Goal: Book appointment/travel/reservation

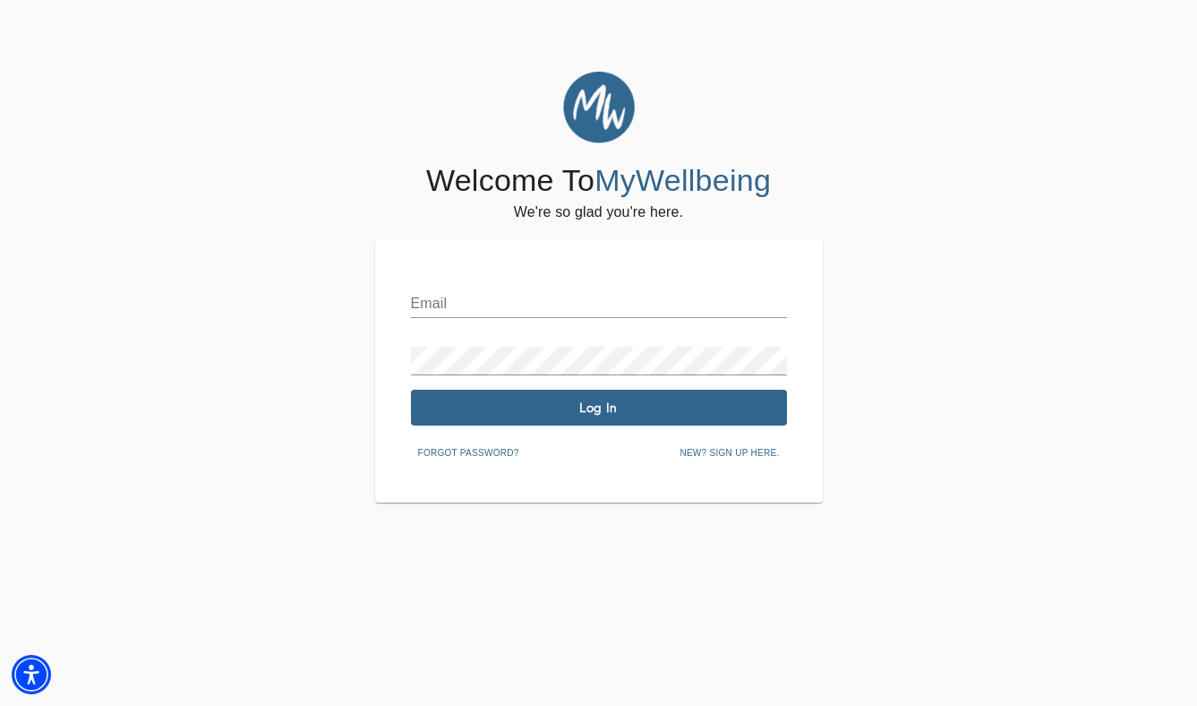
click at [465, 310] on input "text" at bounding box center [599, 303] width 376 height 29
type input "[PERSON_NAME][EMAIL_ADDRESS][DOMAIN_NAME]"
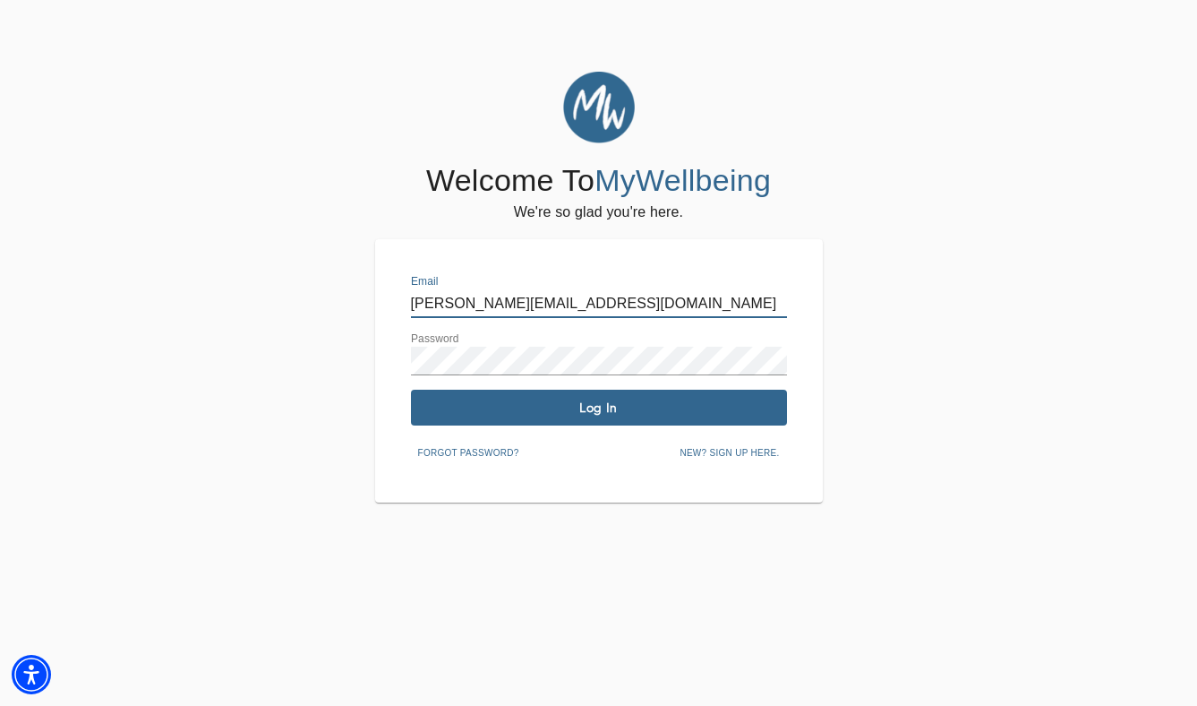
click at [680, 407] on span "Log In" at bounding box center [599, 407] width 362 height 17
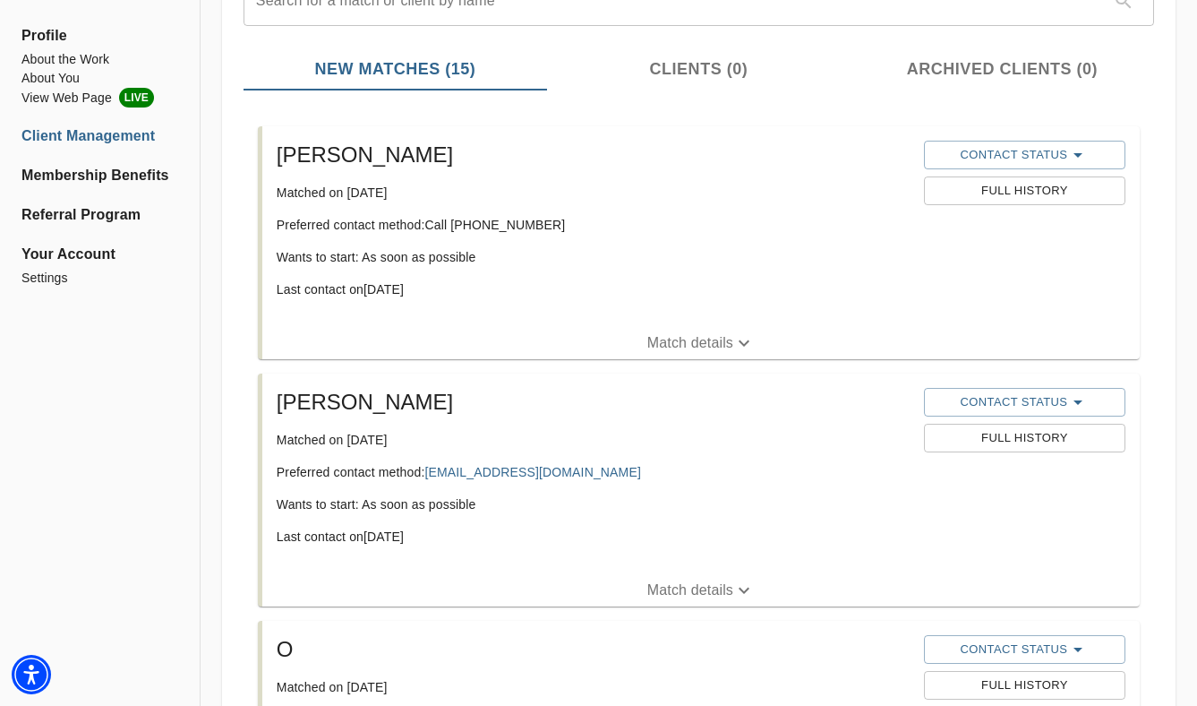
scroll to position [246, 0]
click at [1002, 163] on span "Contact Status" at bounding box center [1025, 153] width 184 height 21
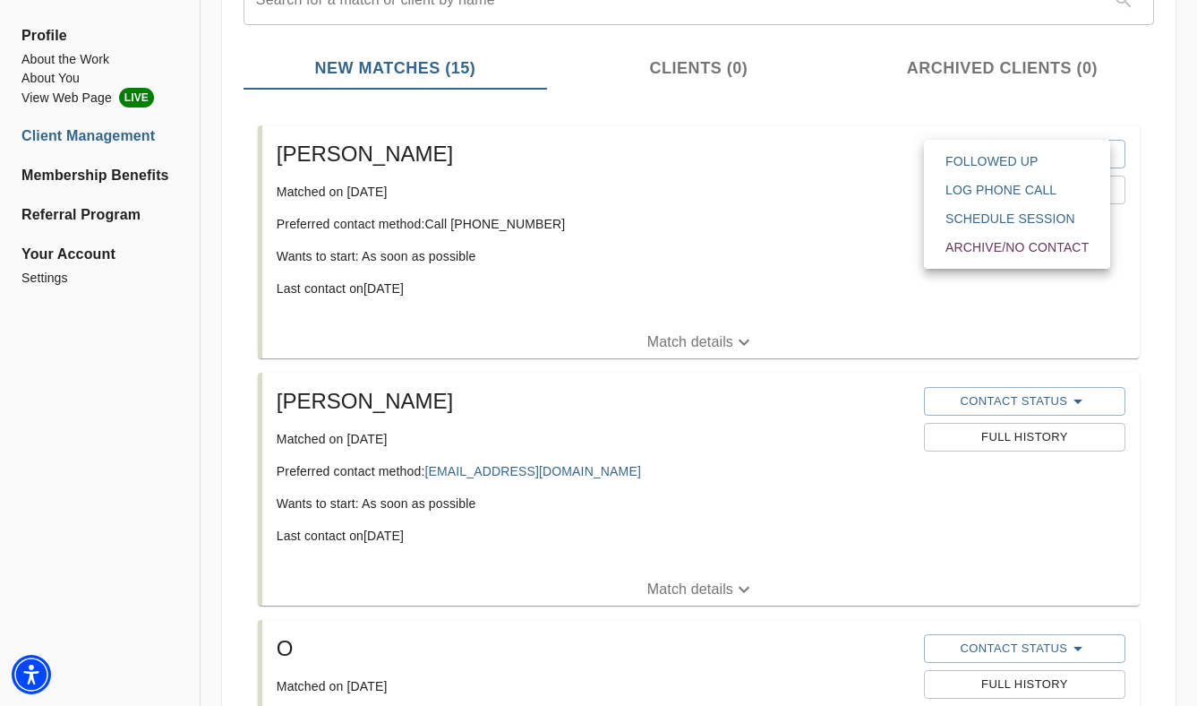
click at [1000, 161] on span "Followed Up" at bounding box center [1017, 161] width 143 height 18
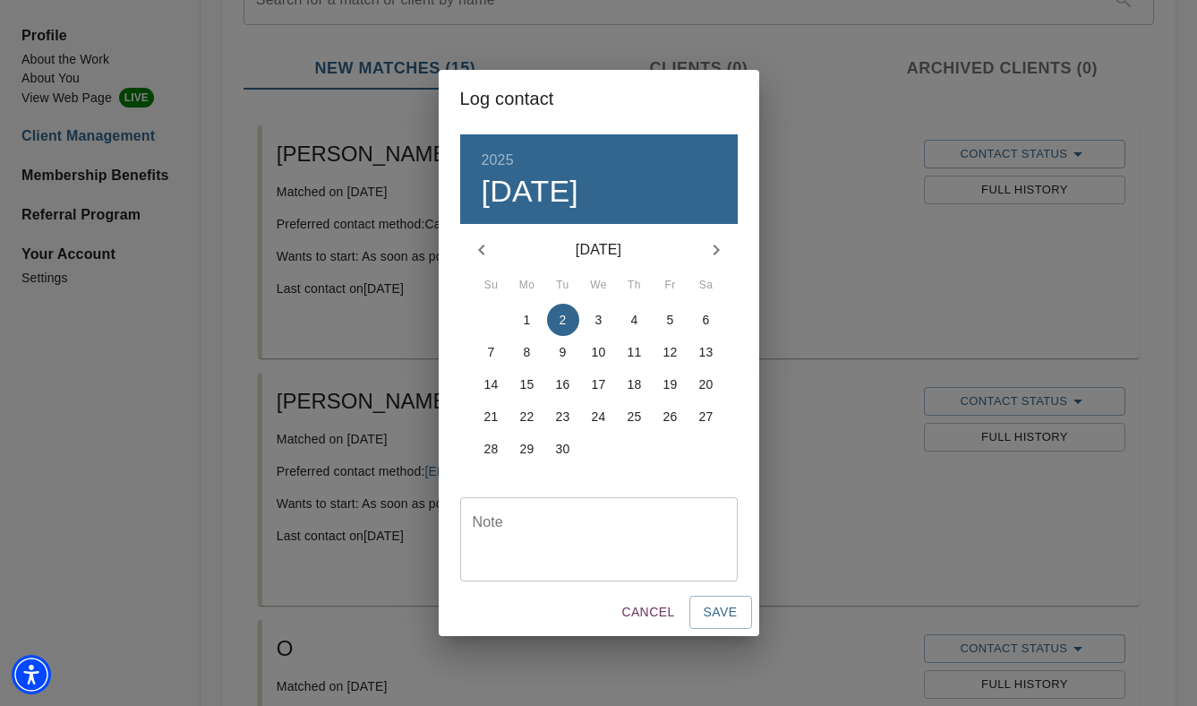
click at [579, 538] on textarea at bounding box center [599, 539] width 253 height 51
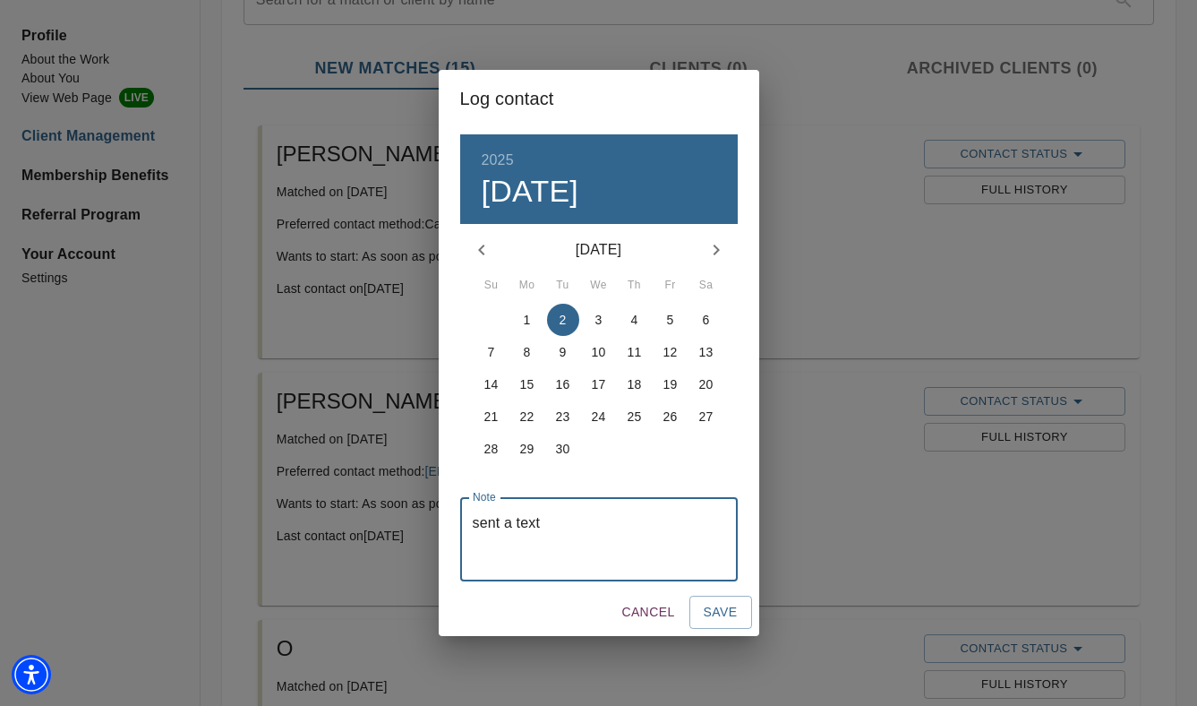
type textarea "sent a text"
click at [665, 610] on span "Cancel" at bounding box center [647, 612] width 53 height 22
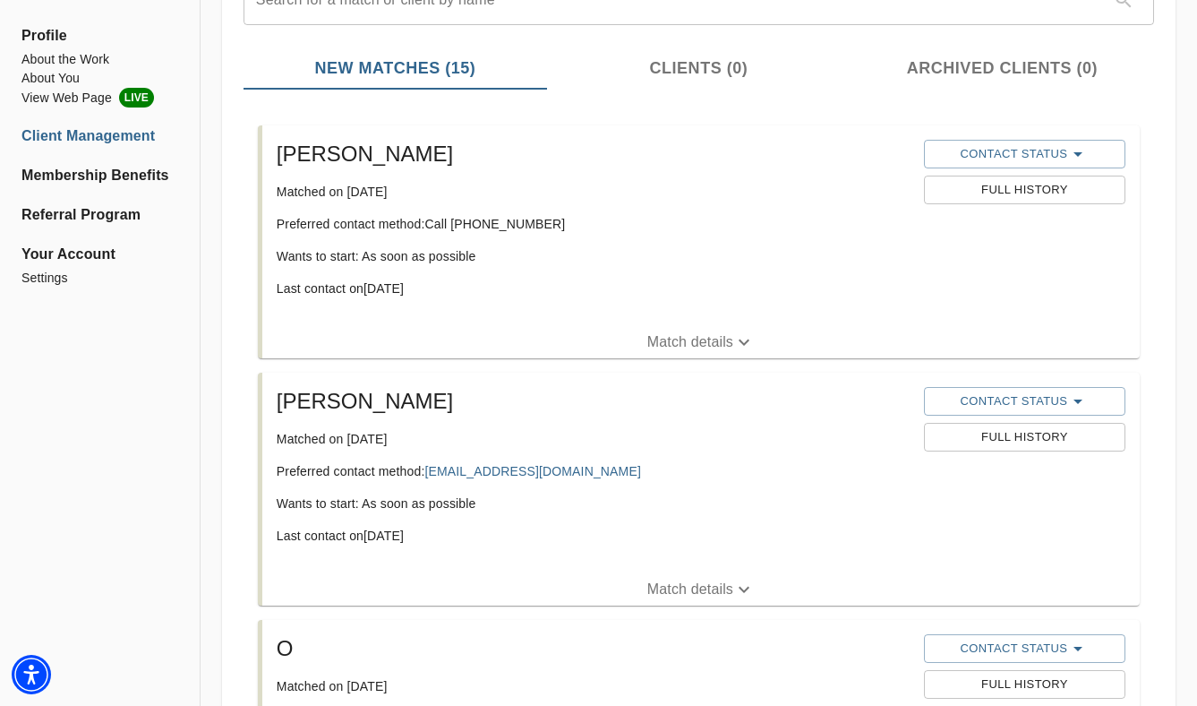
click at [657, 328] on button "Match details" at bounding box center [701, 342] width 878 height 32
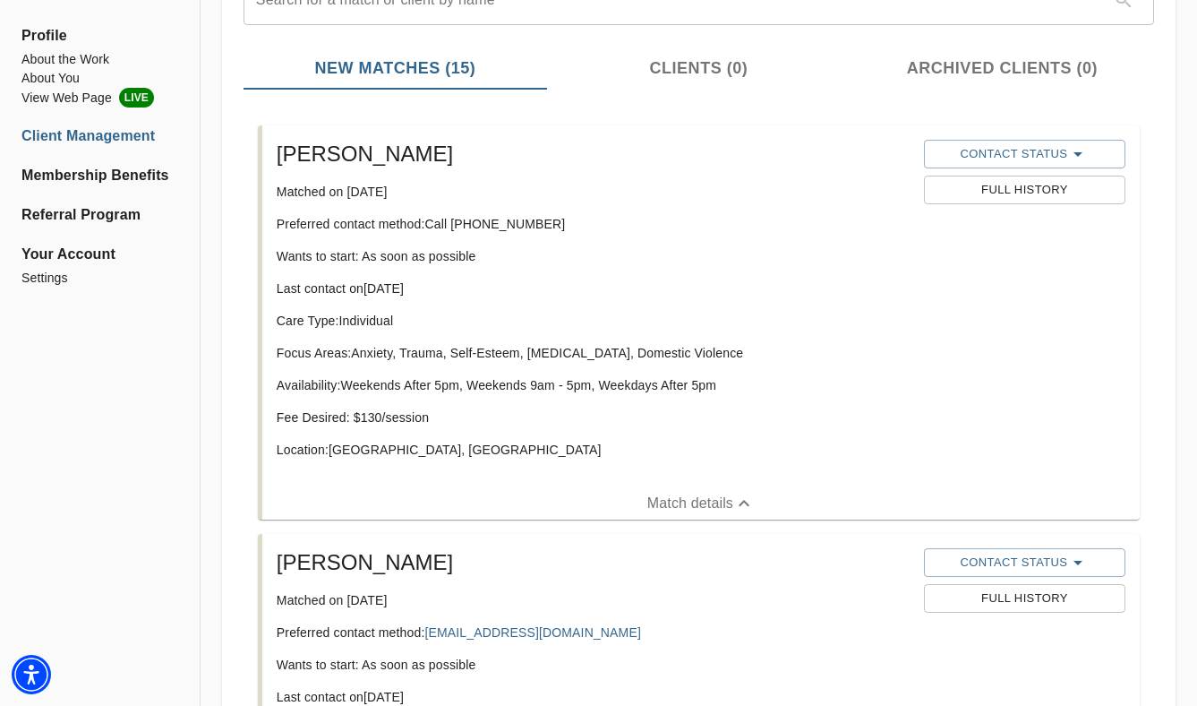
click at [1010, 192] on span "Full History" at bounding box center [1025, 190] width 184 height 21
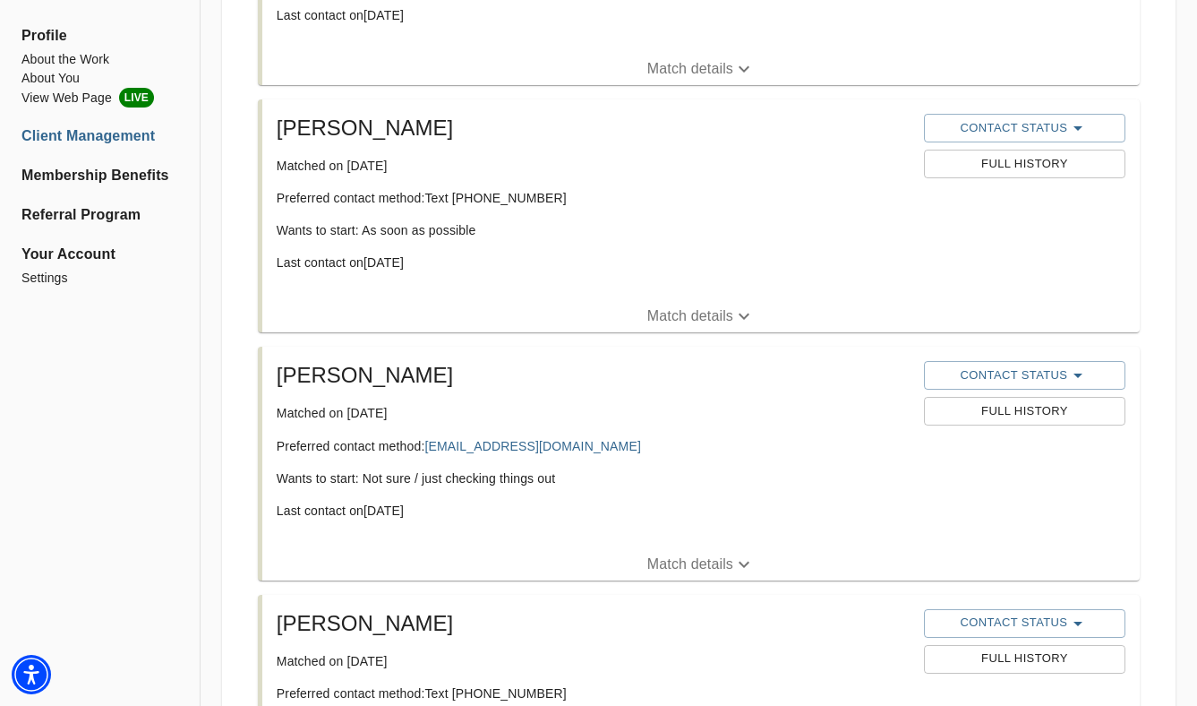
scroll to position [1416, 0]
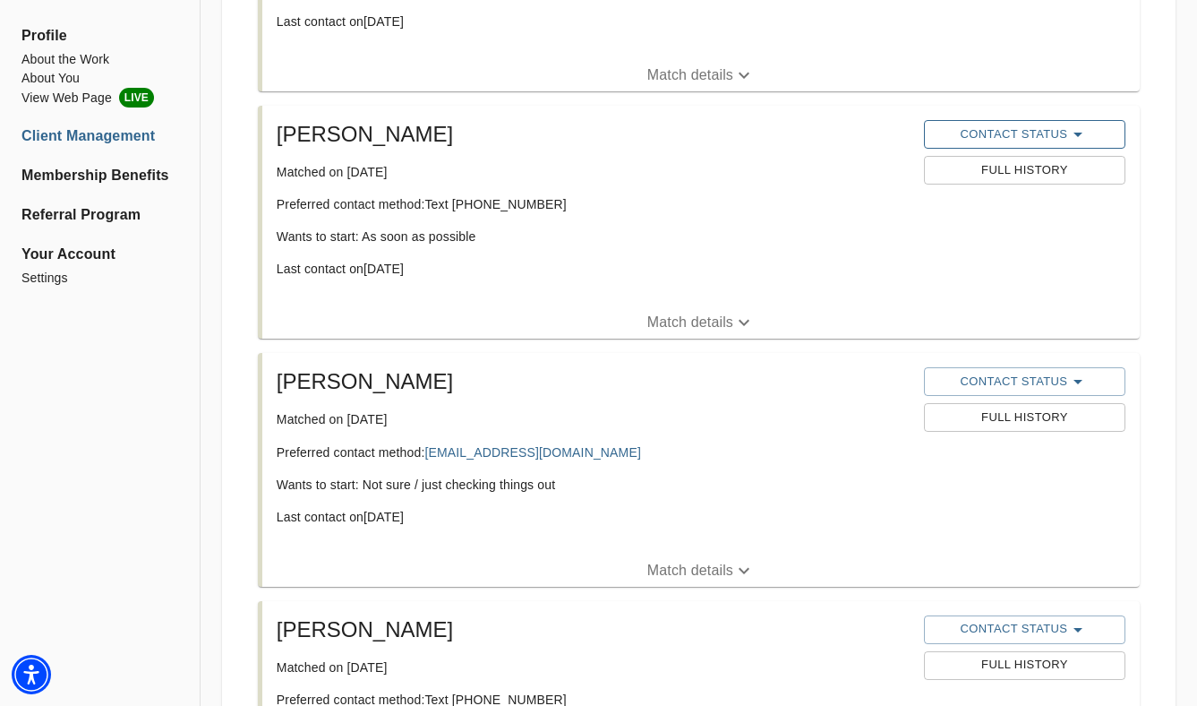
click at [1015, 133] on span "Contact Status" at bounding box center [1025, 134] width 184 height 21
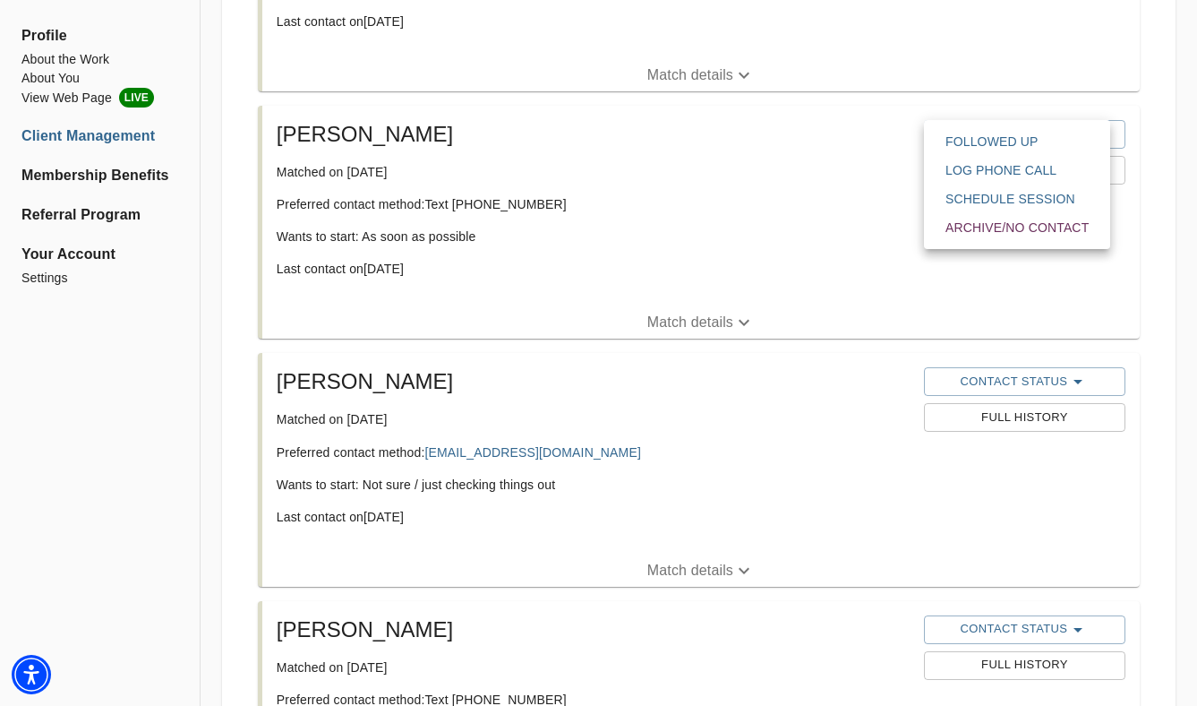
click at [983, 200] on span "Schedule session" at bounding box center [1017, 199] width 143 height 18
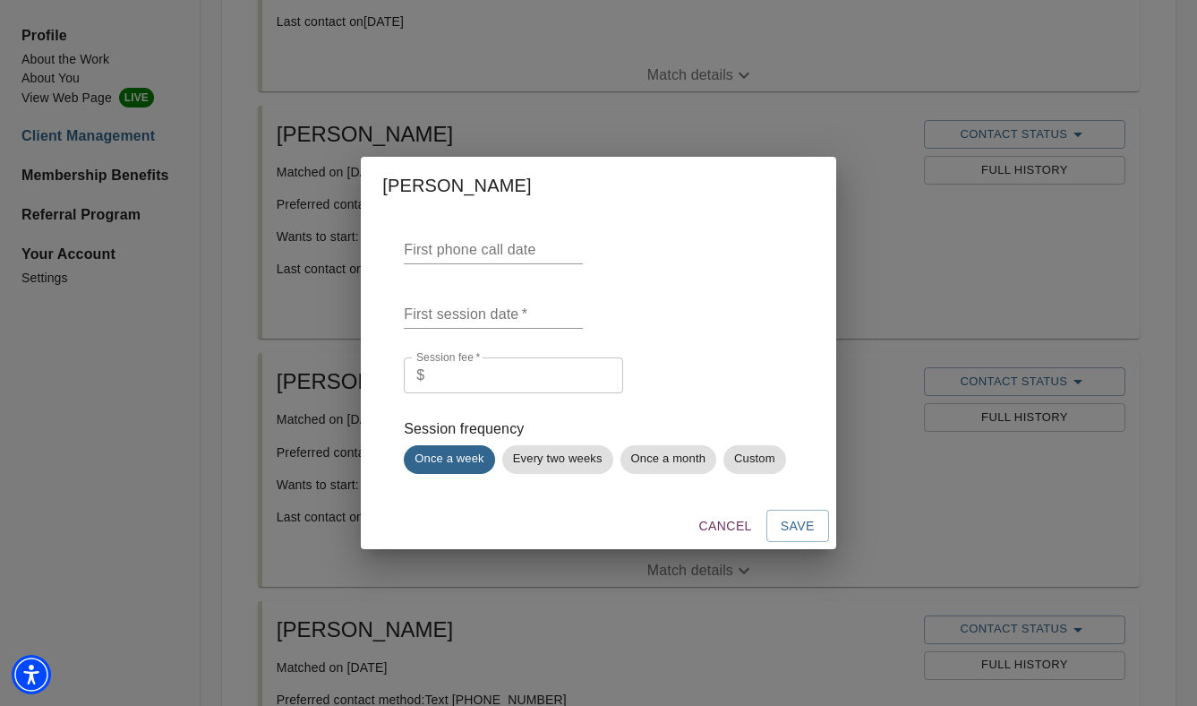
click at [493, 252] on input "text" at bounding box center [493, 250] width 179 height 29
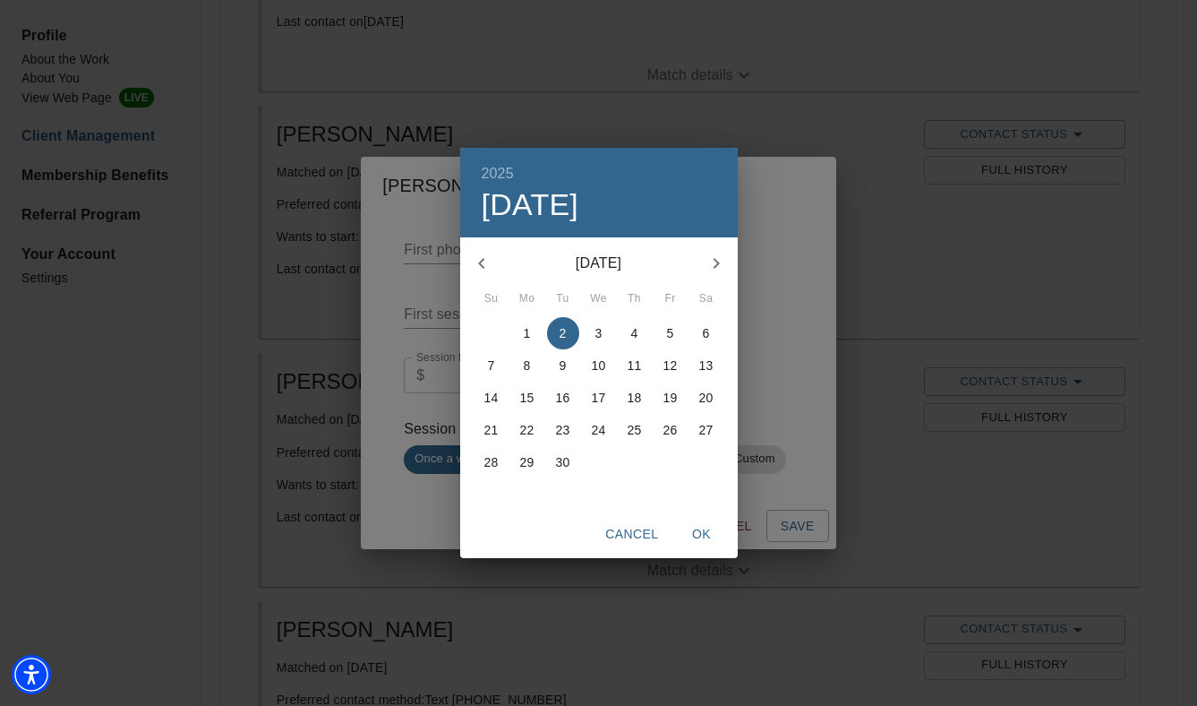
click at [437, 315] on div "2025 Tue, Sep [DATE] Mo Tu We Th Fr Sa 31 1 2 3 4 5 6 7 8 9 10 11 12 13 14 15 1…" at bounding box center [598, 353] width 1197 height 706
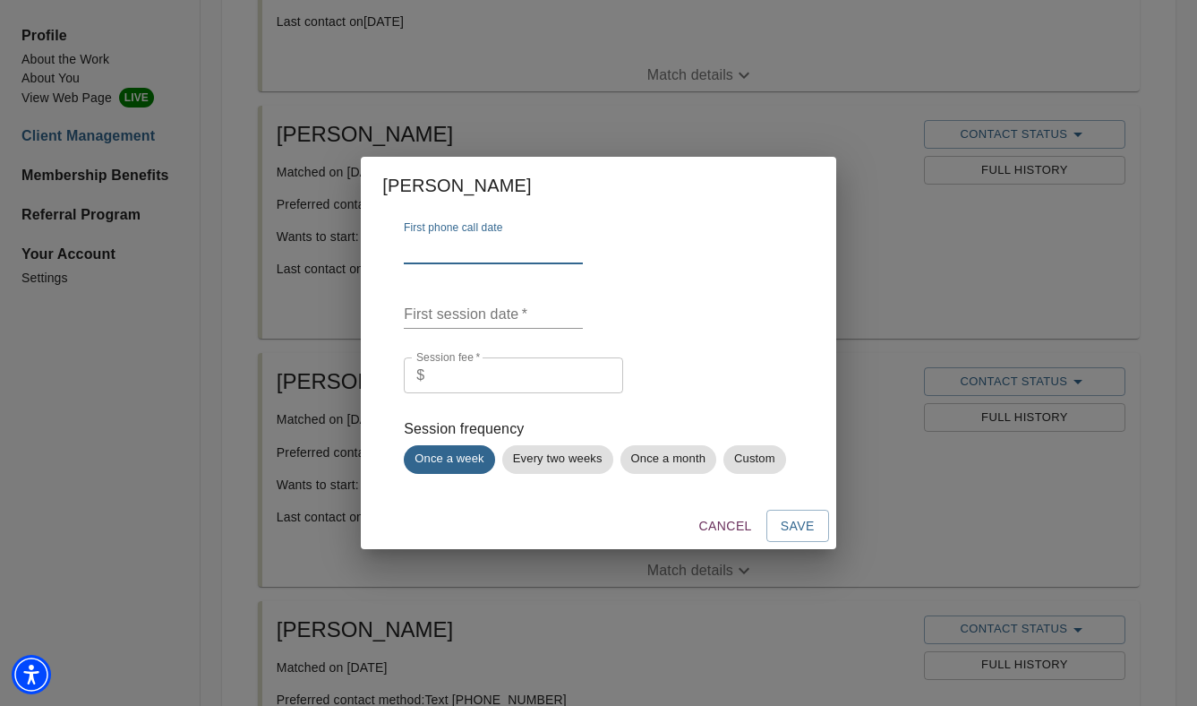
click at [484, 261] on input "text" at bounding box center [493, 250] width 179 height 29
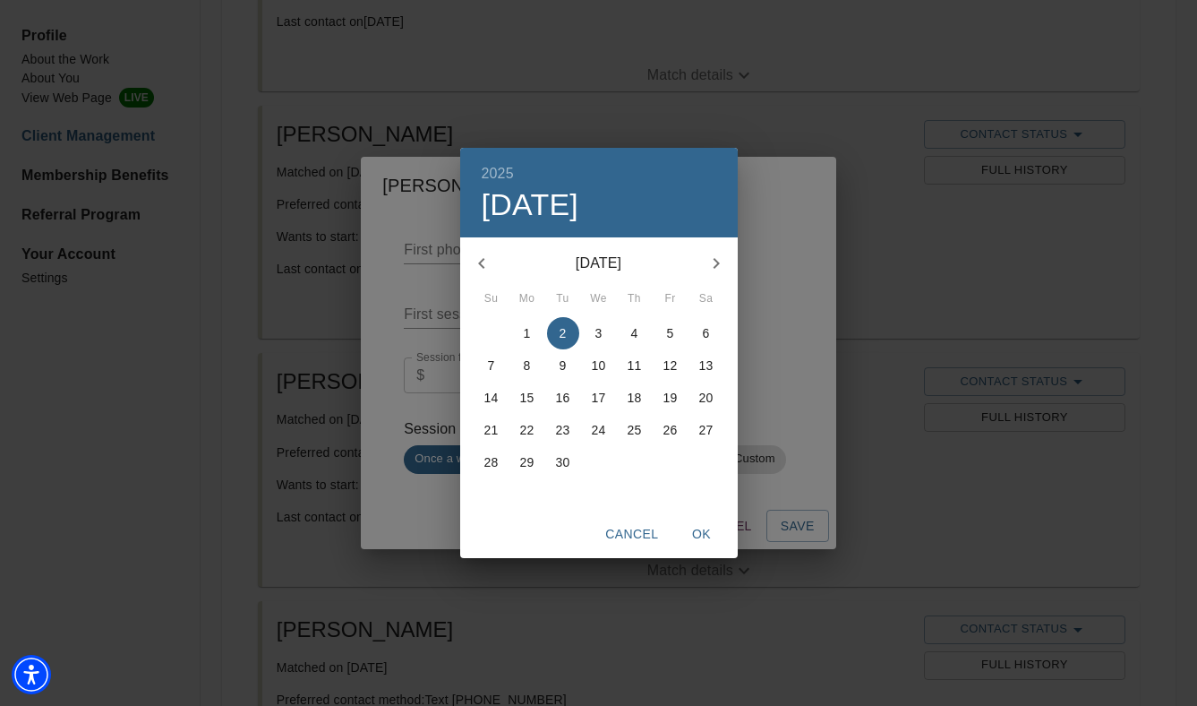
click at [441, 315] on div "2025 Tue, Sep [DATE] Mo Tu We Th Fr Sa 31 1 2 3 4 5 6 7 8 9 10 11 12 13 14 15 1…" at bounding box center [598, 353] width 1197 height 706
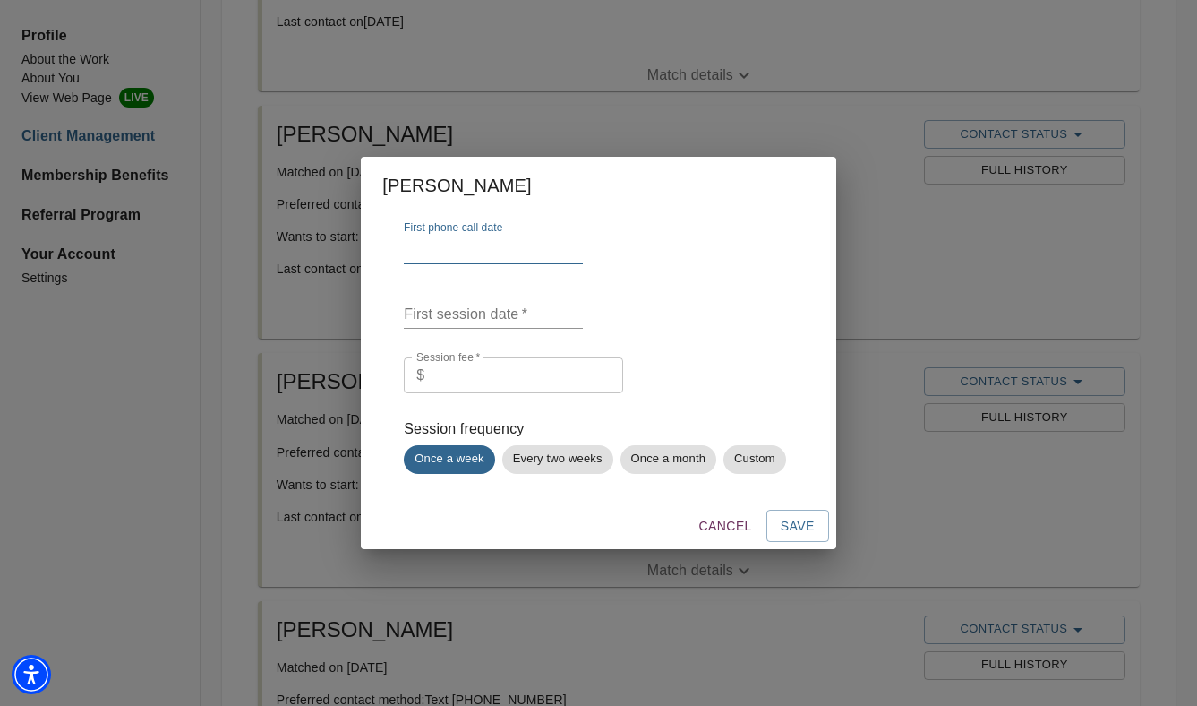
click at [453, 315] on input "text" at bounding box center [493, 314] width 179 height 29
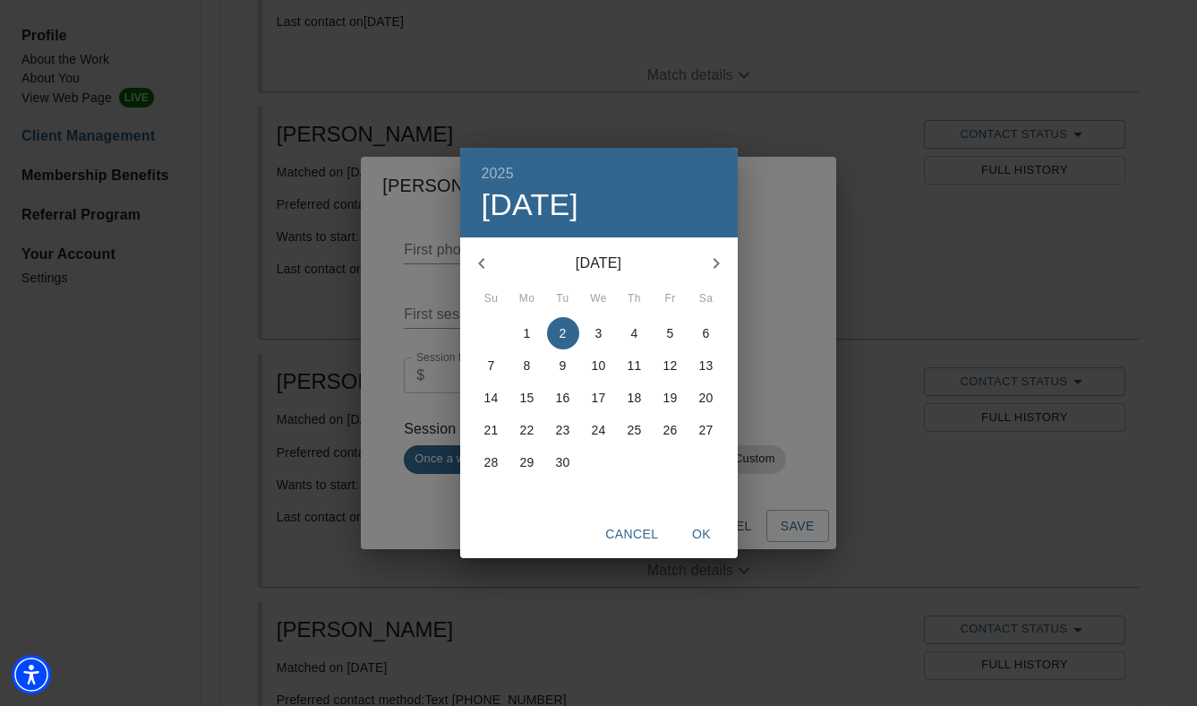
click at [563, 364] on p "9" at bounding box center [563, 365] width 7 height 18
type input "[DATE]"
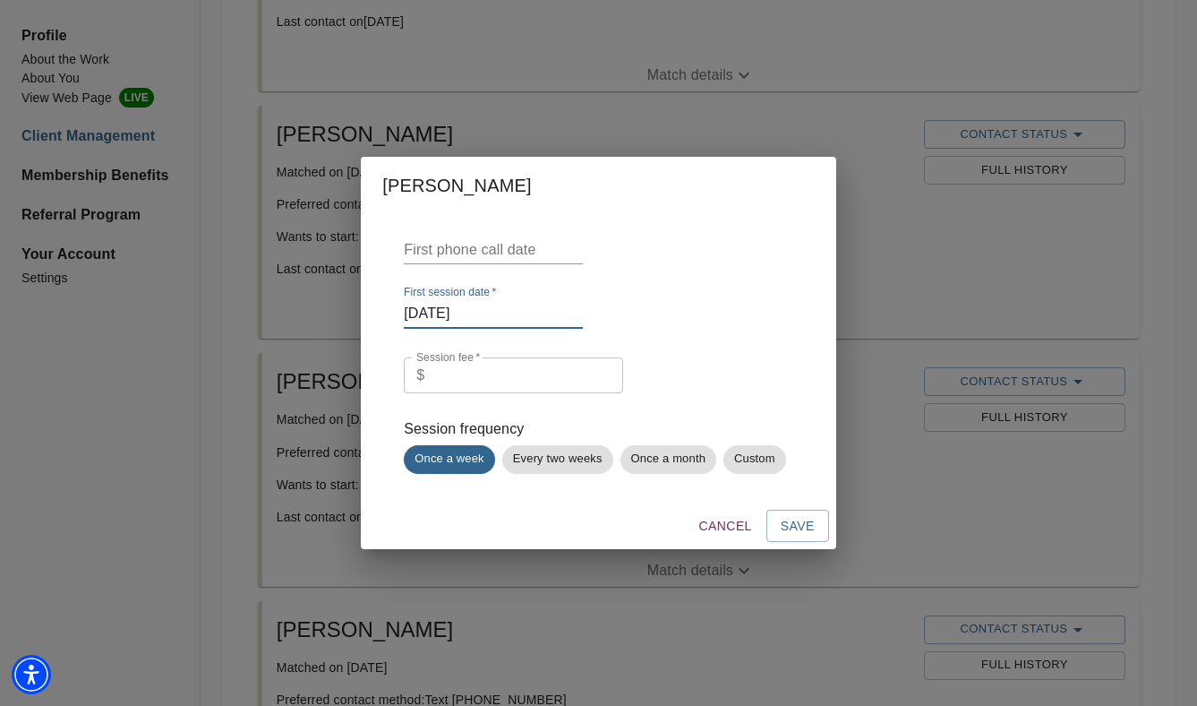
click at [536, 392] on input "number" at bounding box center [528, 375] width 192 height 36
type input "159"
click at [787, 519] on span "Save" at bounding box center [798, 526] width 34 height 22
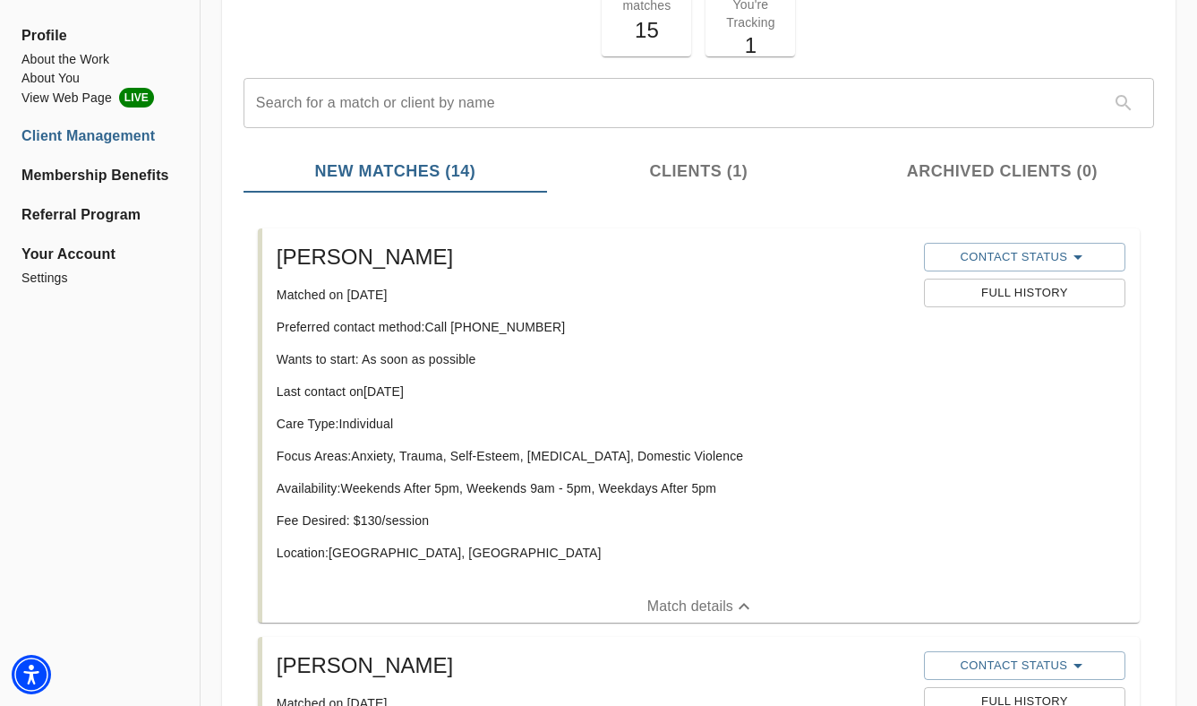
scroll to position [0, 0]
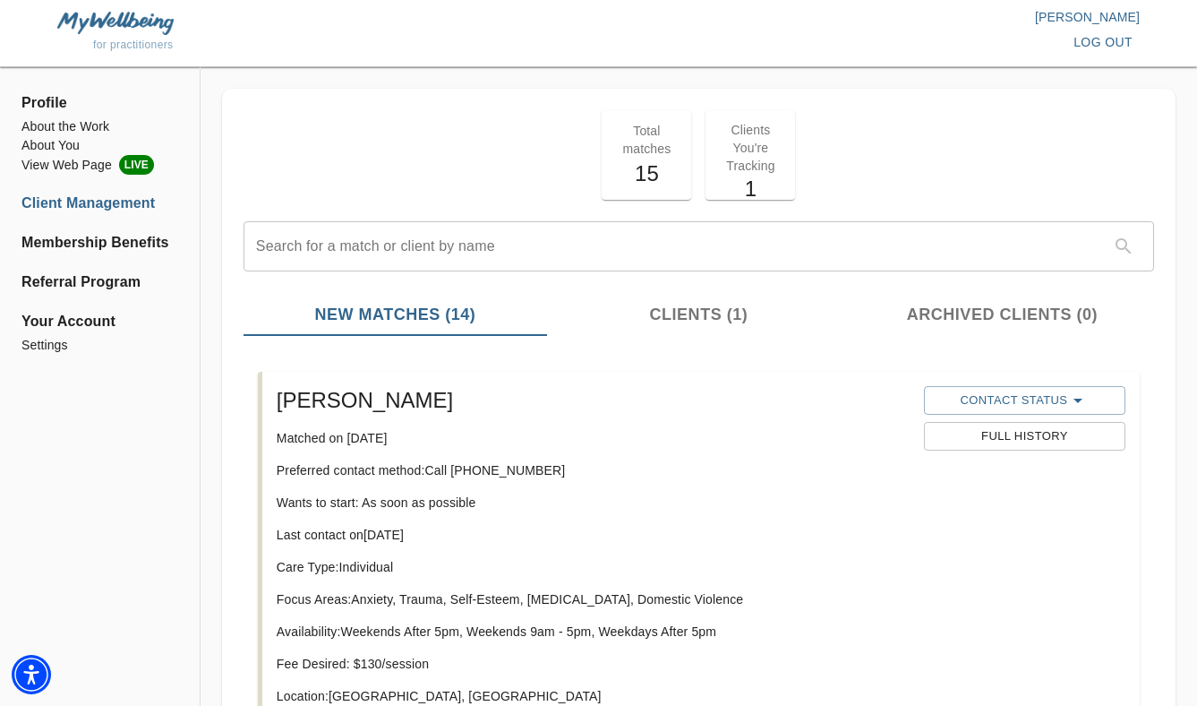
click at [728, 316] on span "Clients (1)" at bounding box center [699, 315] width 282 height 24
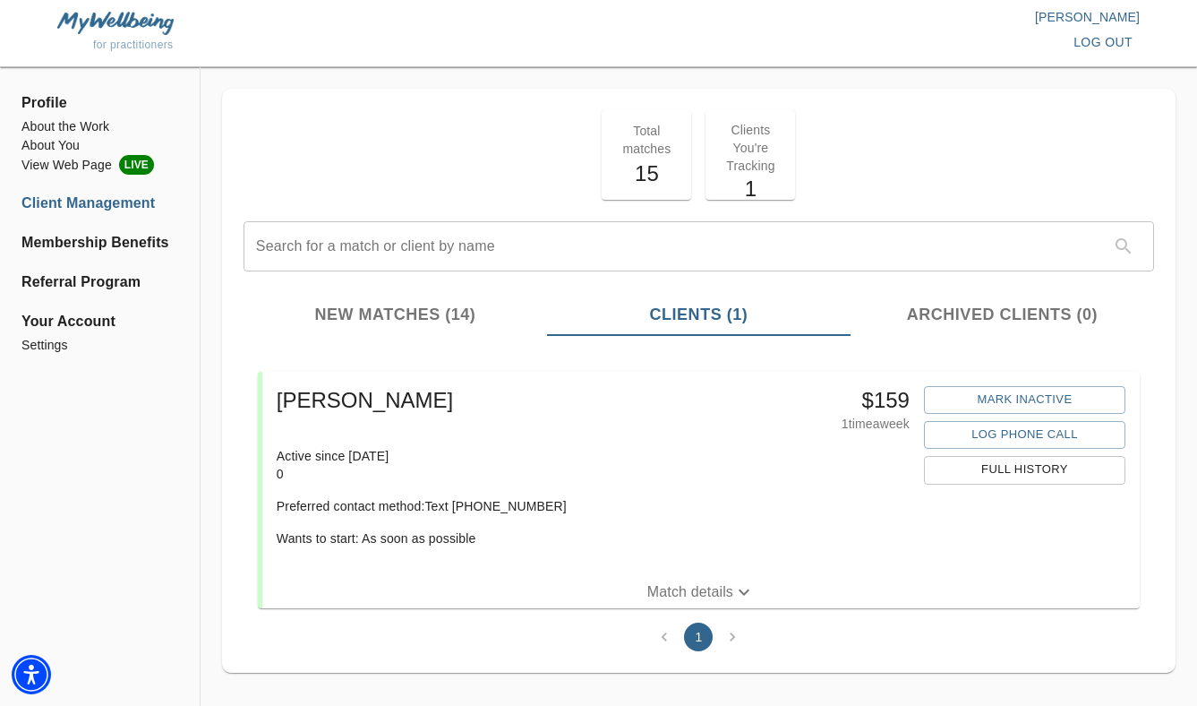
scroll to position [17, 0]
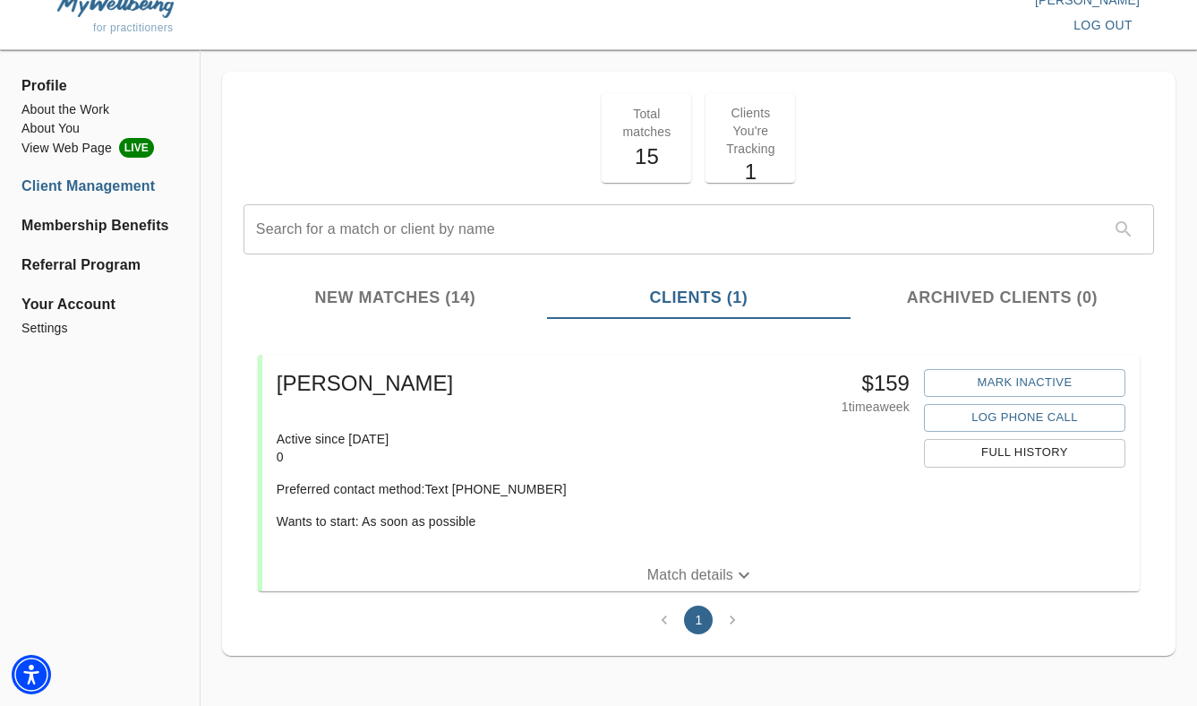
click at [739, 568] on icon "button" at bounding box center [743, 574] width 21 height 21
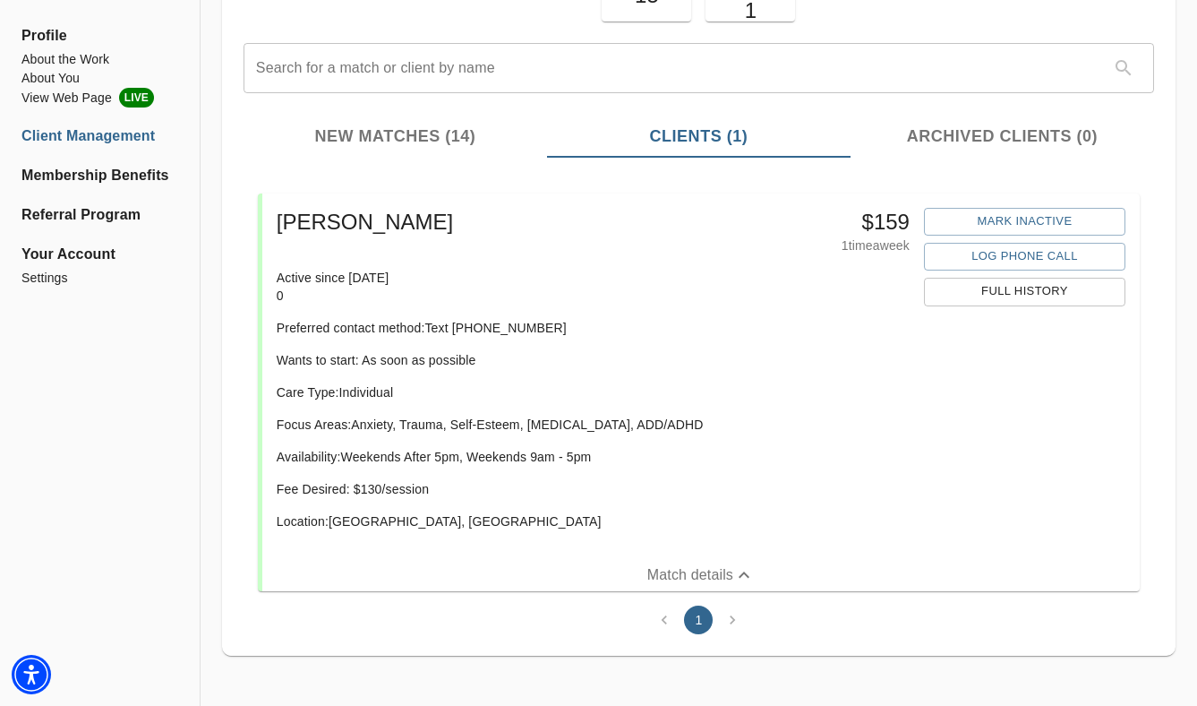
scroll to position [0, 0]
